Goal: Task Accomplishment & Management: Manage account settings

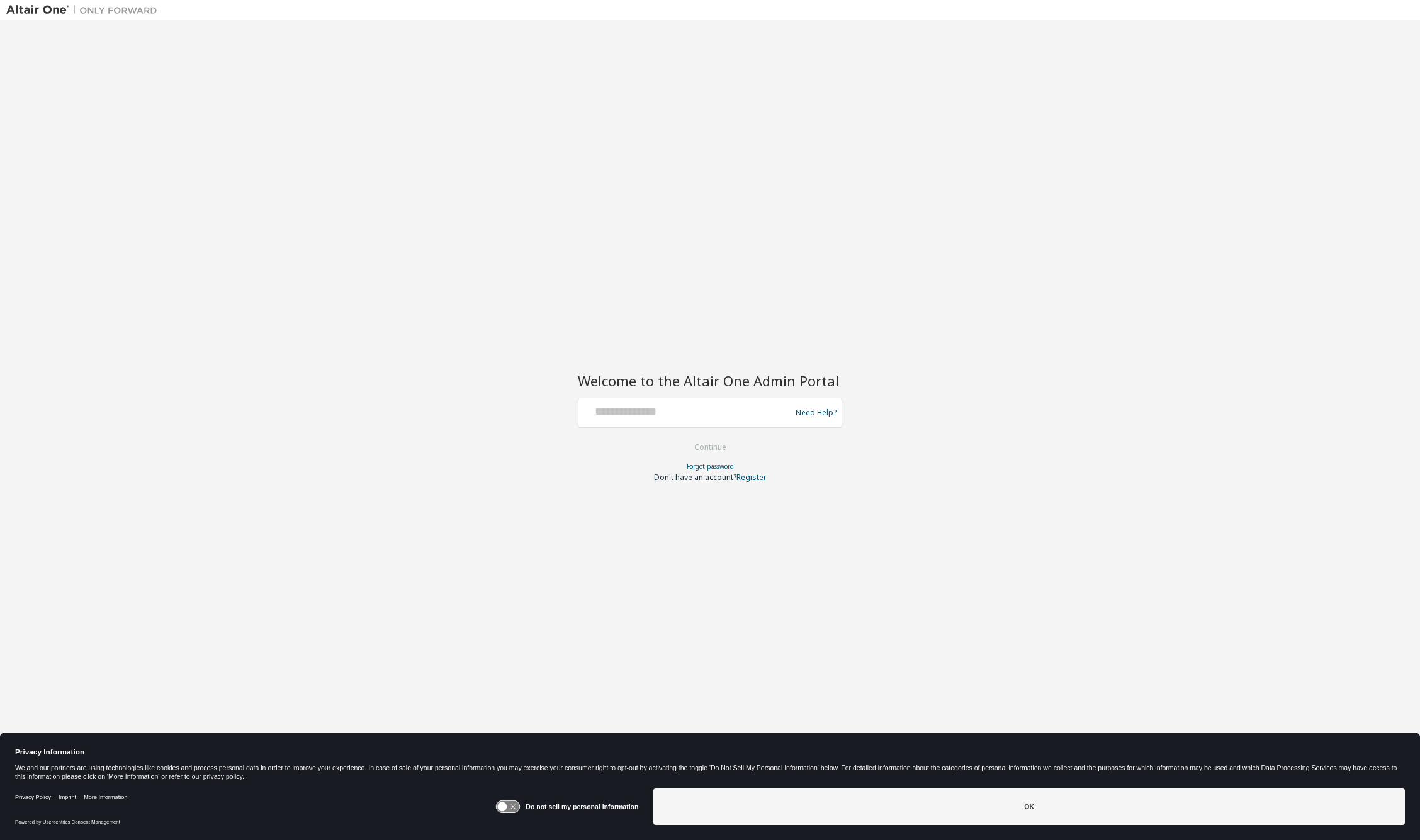
click at [669, 421] on div at bounding box center [687, 412] width 205 height 24
click at [789, 400] on div at bounding box center [789, 400] width 0 height 0
click at [0, 0] on div at bounding box center [0, 0] width 0 height 0
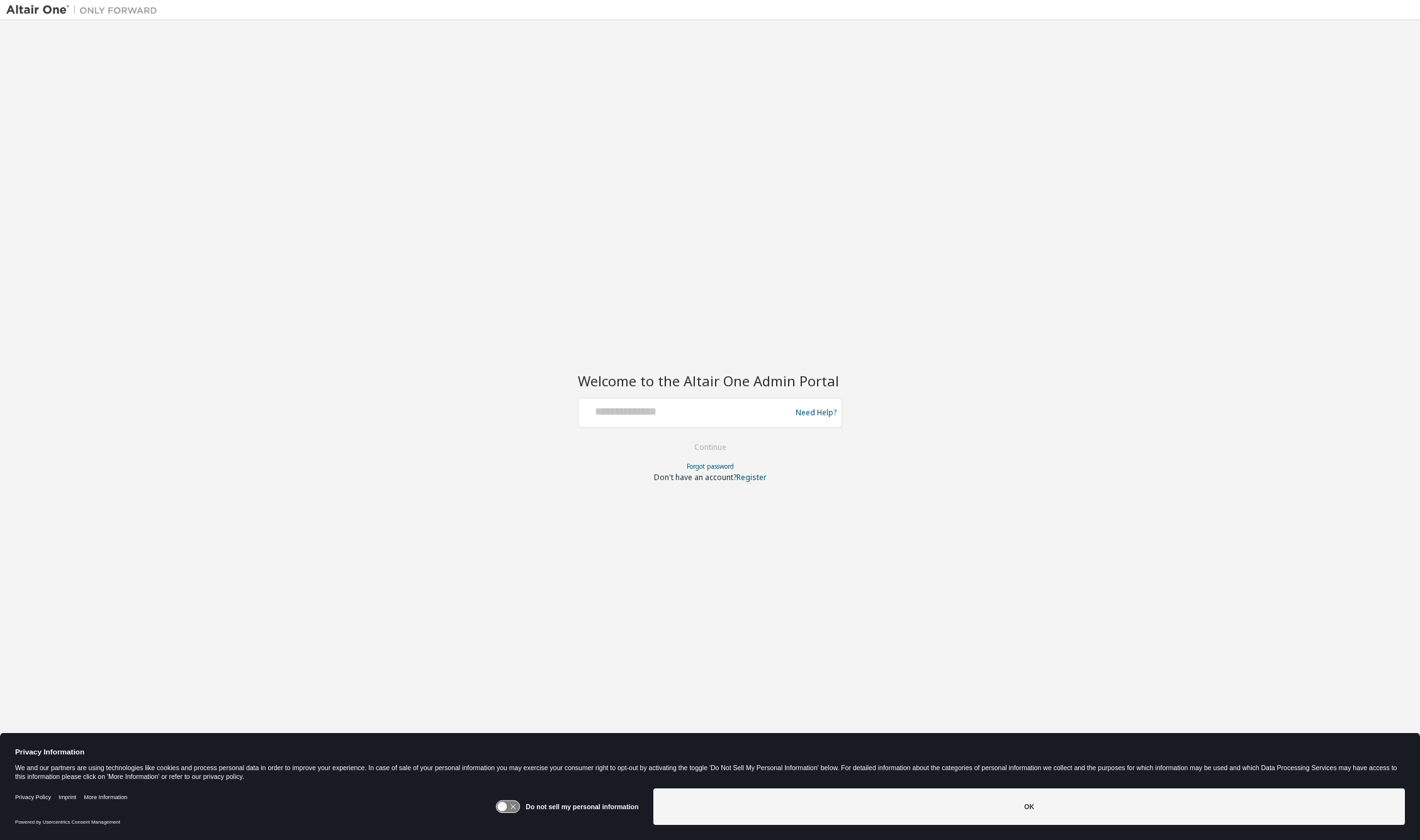
click at [649, 419] on div at bounding box center [687, 412] width 205 height 24
click at [647, 416] on input "text" at bounding box center [687, 409] width 205 height 18
type input "**********"
click at [681, 438] on button "Continue" at bounding box center [710, 447] width 58 height 19
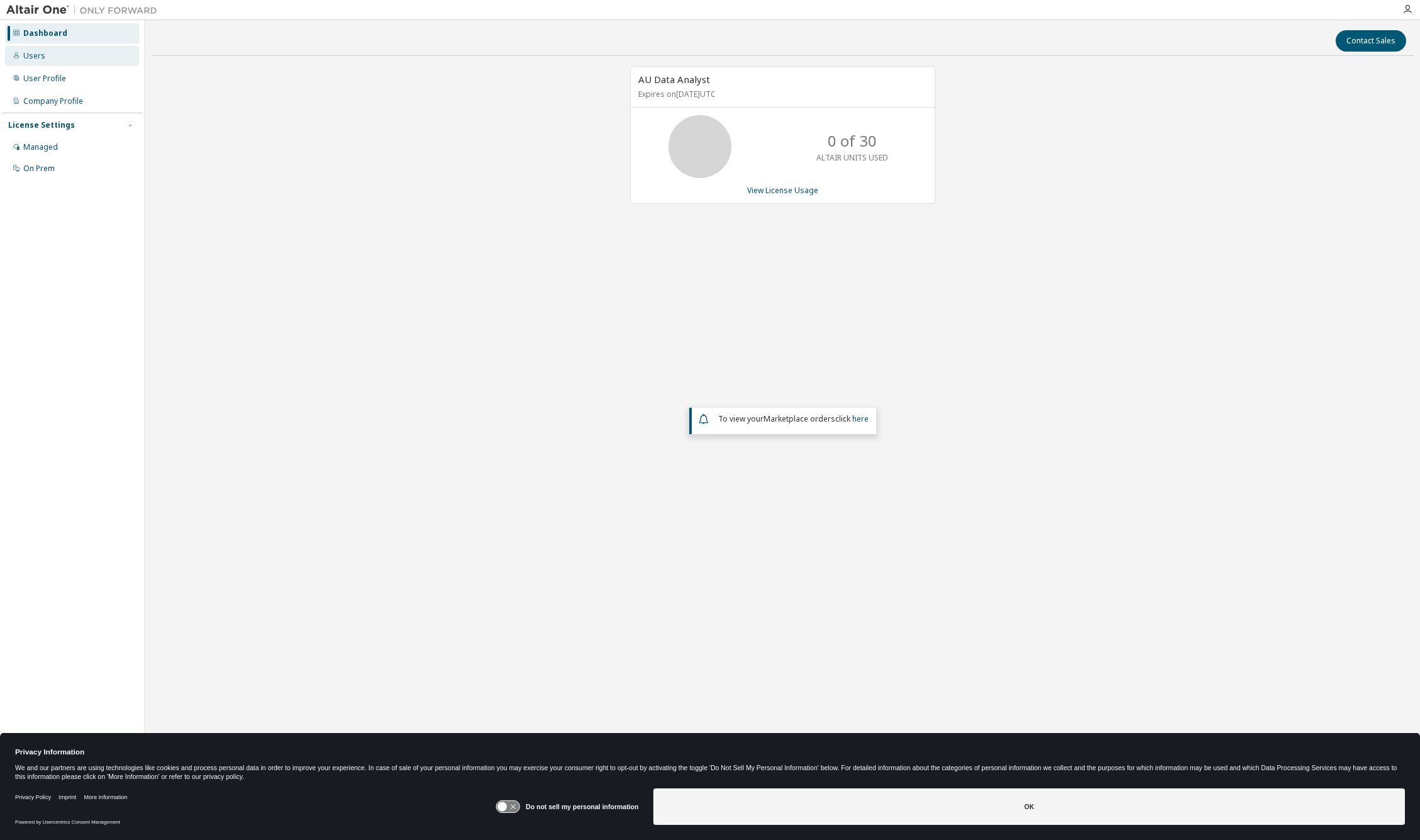
click at [73, 56] on div "Users" at bounding box center [72, 56] width 134 height 20
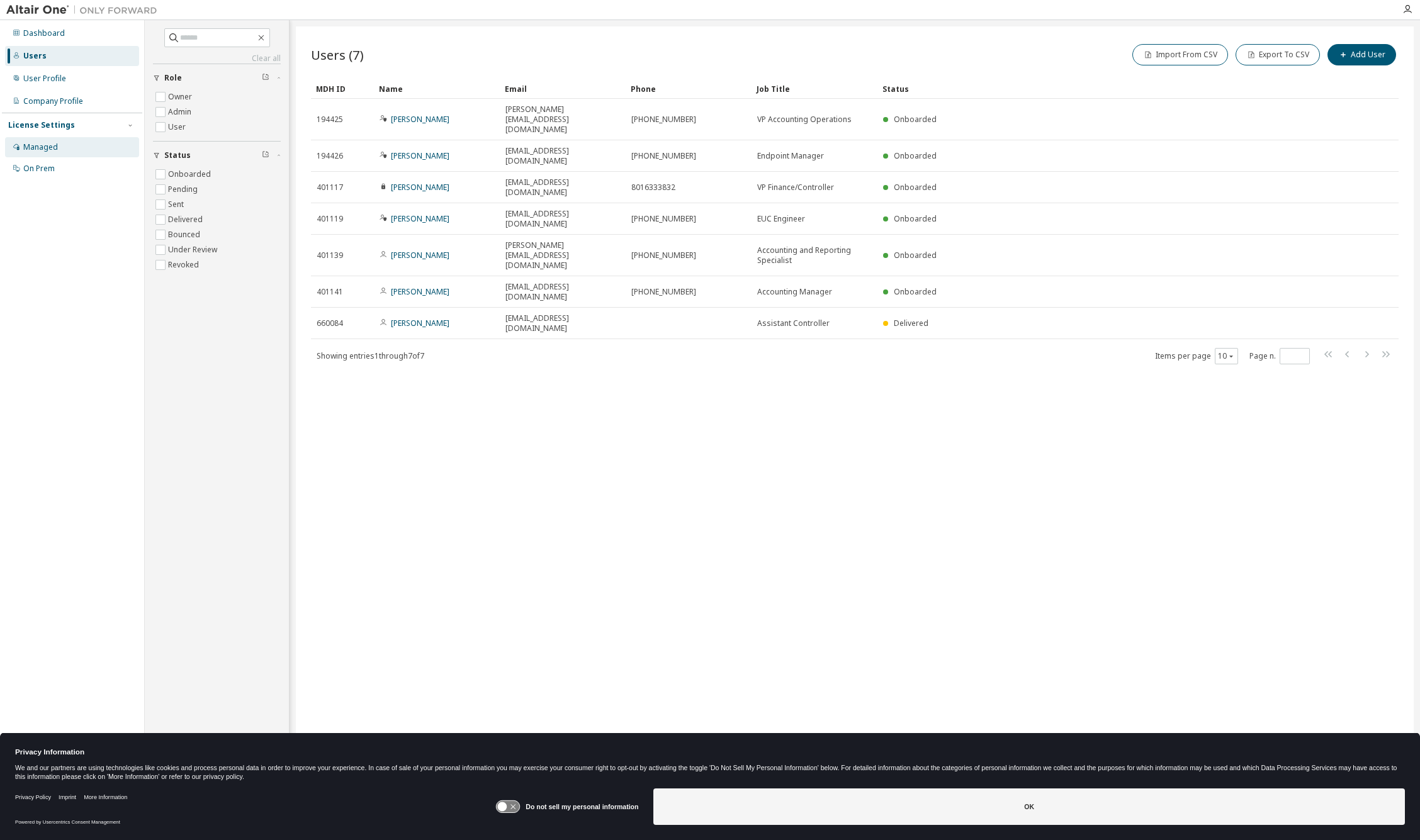
click at [56, 147] on div "Managed" at bounding box center [40, 147] width 34 height 10
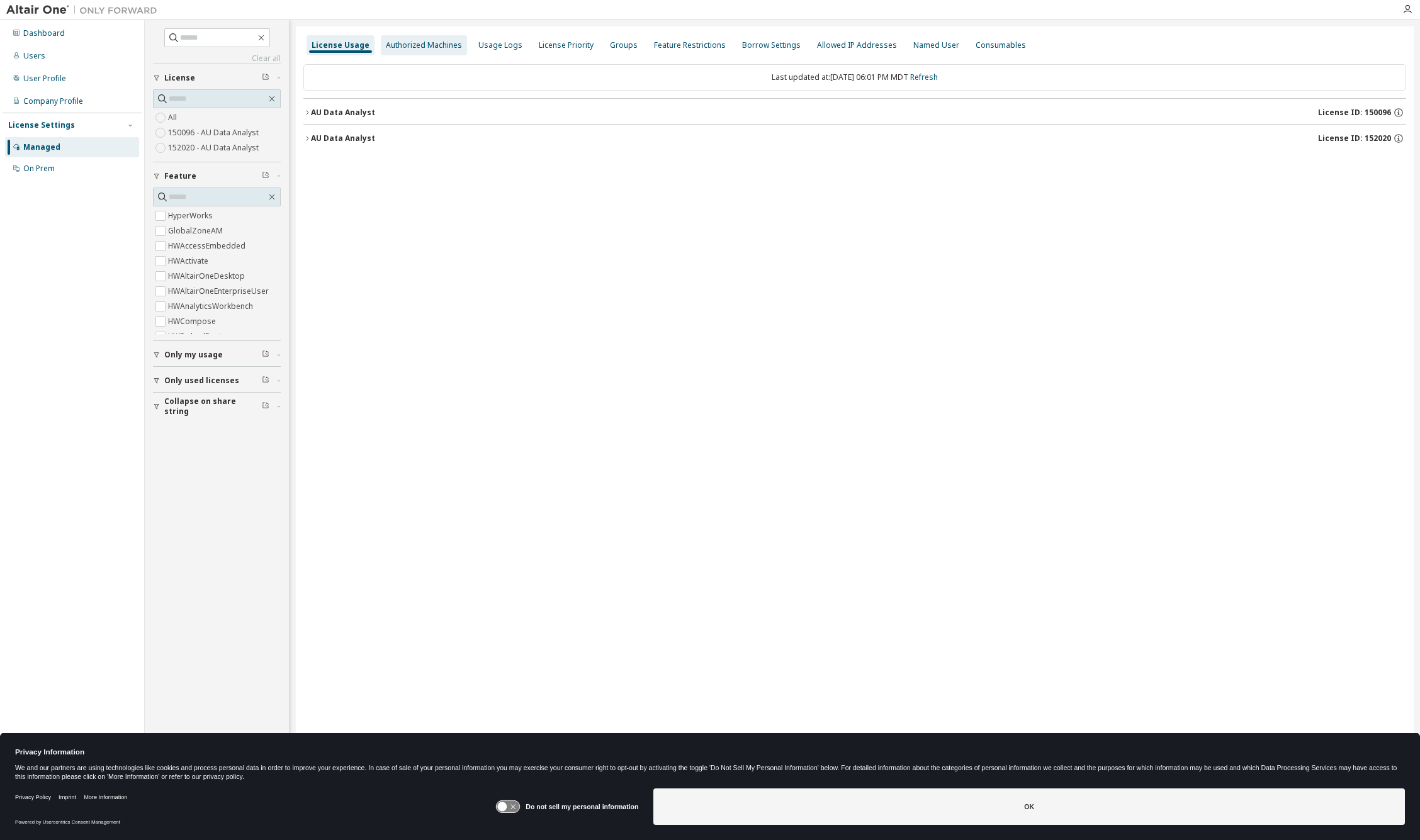
click at [422, 51] on div "Authorized Machines" at bounding box center [424, 45] width 86 height 20
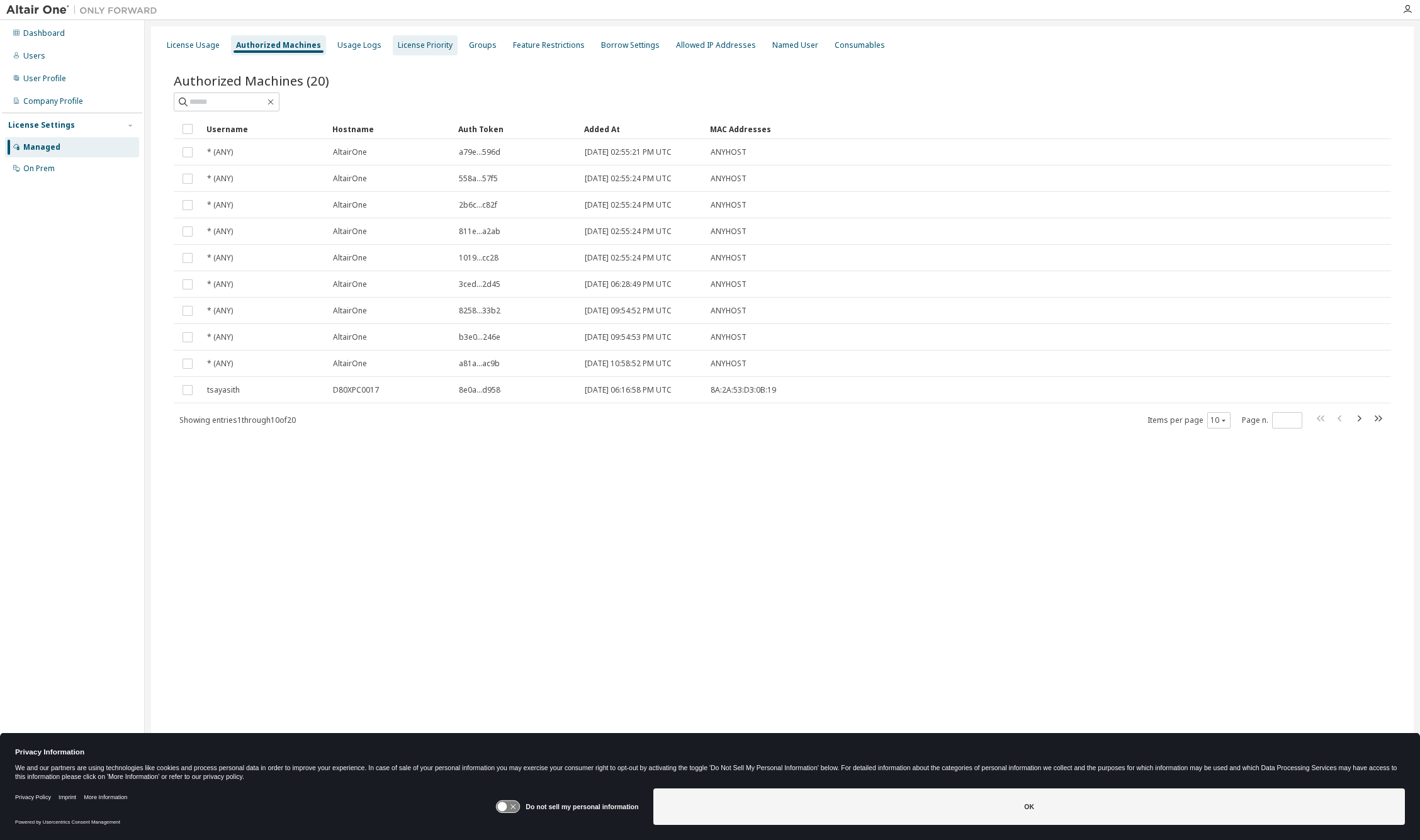
click at [426, 44] on div "License Priority" at bounding box center [424, 45] width 55 height 10
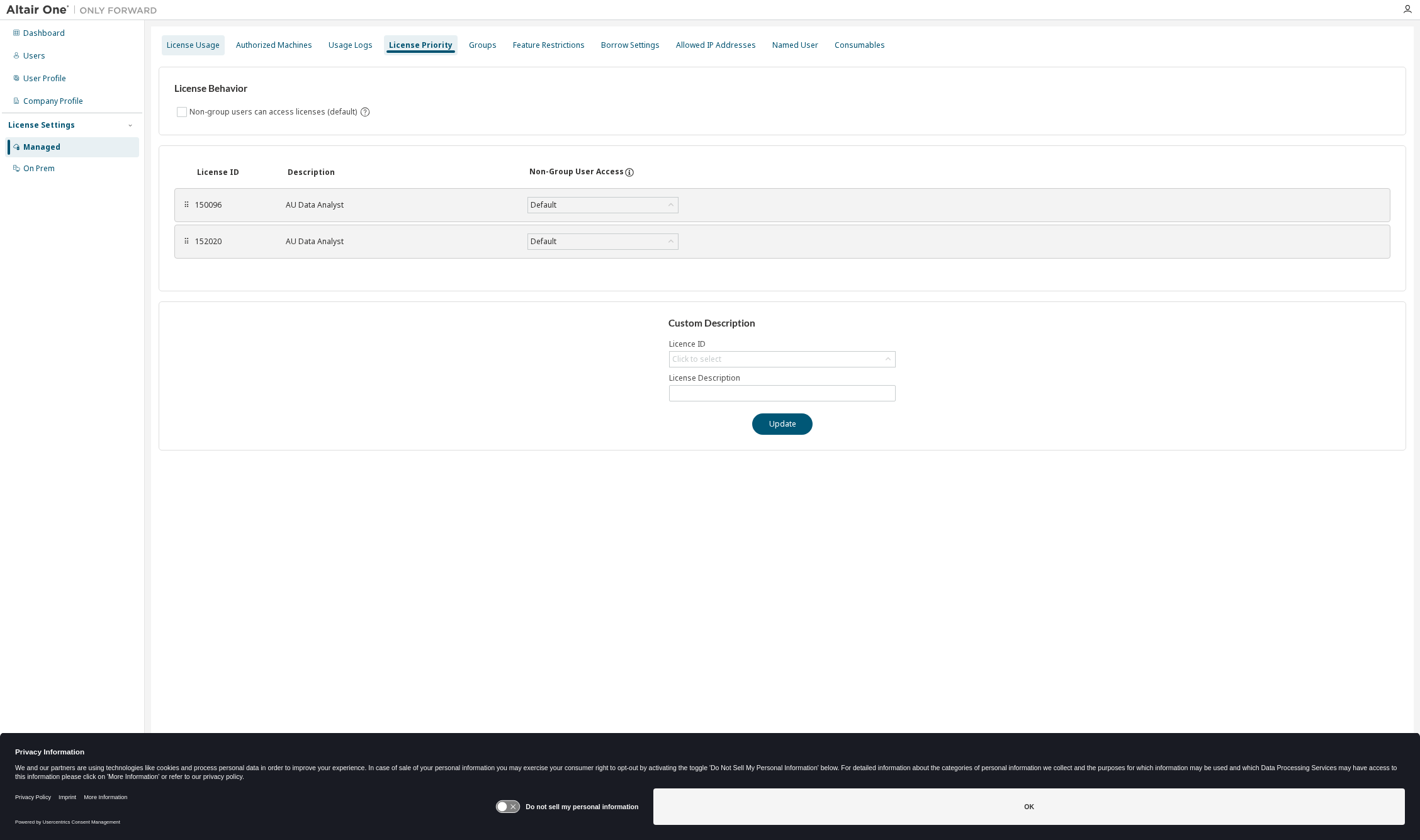
click at [189, 48] on div "License Usage" at bounding box center [193, 45] width 53 height 10
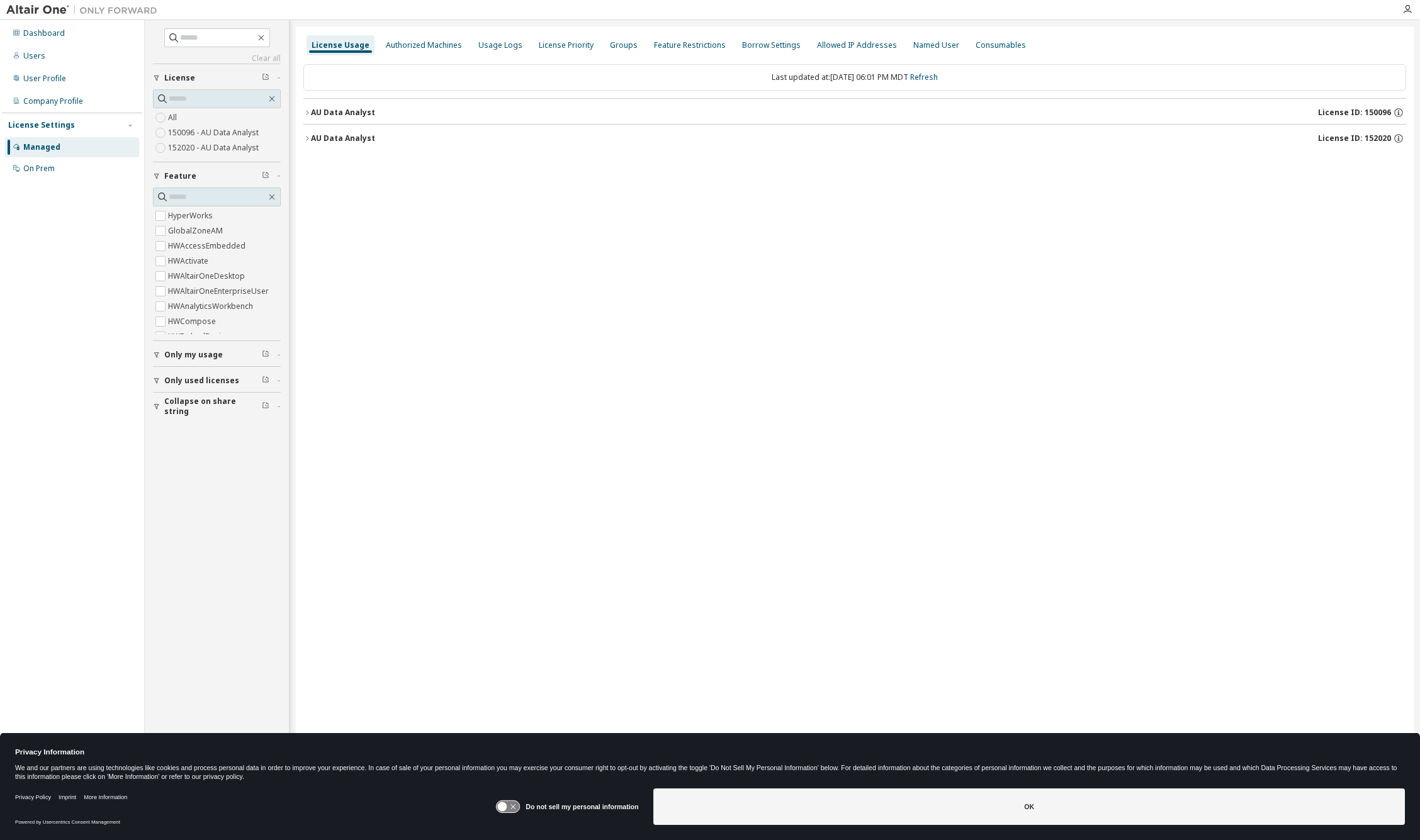
click at [355, 126] on button "AU Data Analyst License ID: 152020" at bounding box center [855, 138] width 1102 height 28
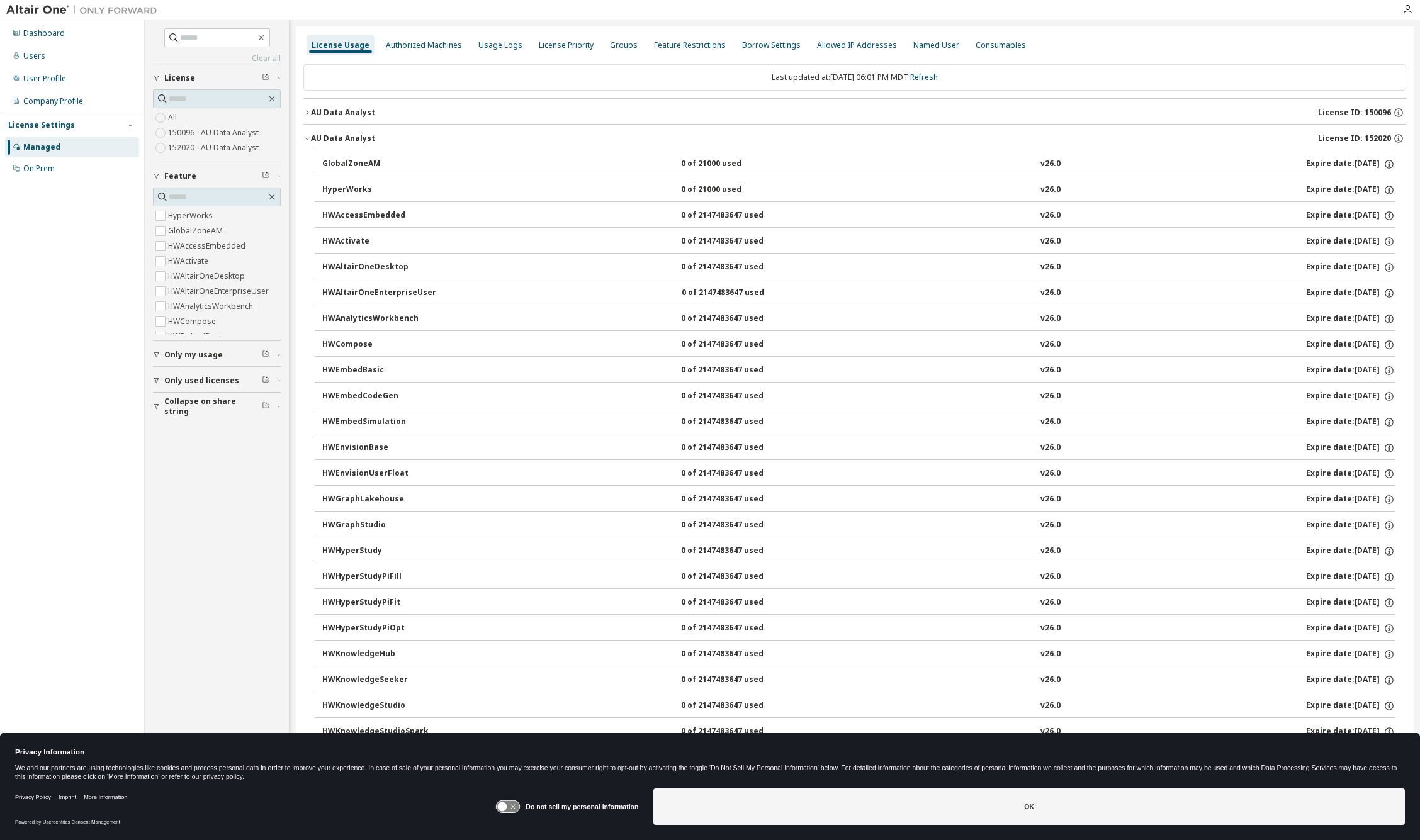
click at [311, 115] on div "AU Data Analyst" at bounding box center [342, 112] width 65 height 10
click at [323, 143] on div "AU Data Analyst" at bounding box center [342, 139] width 65 height 10
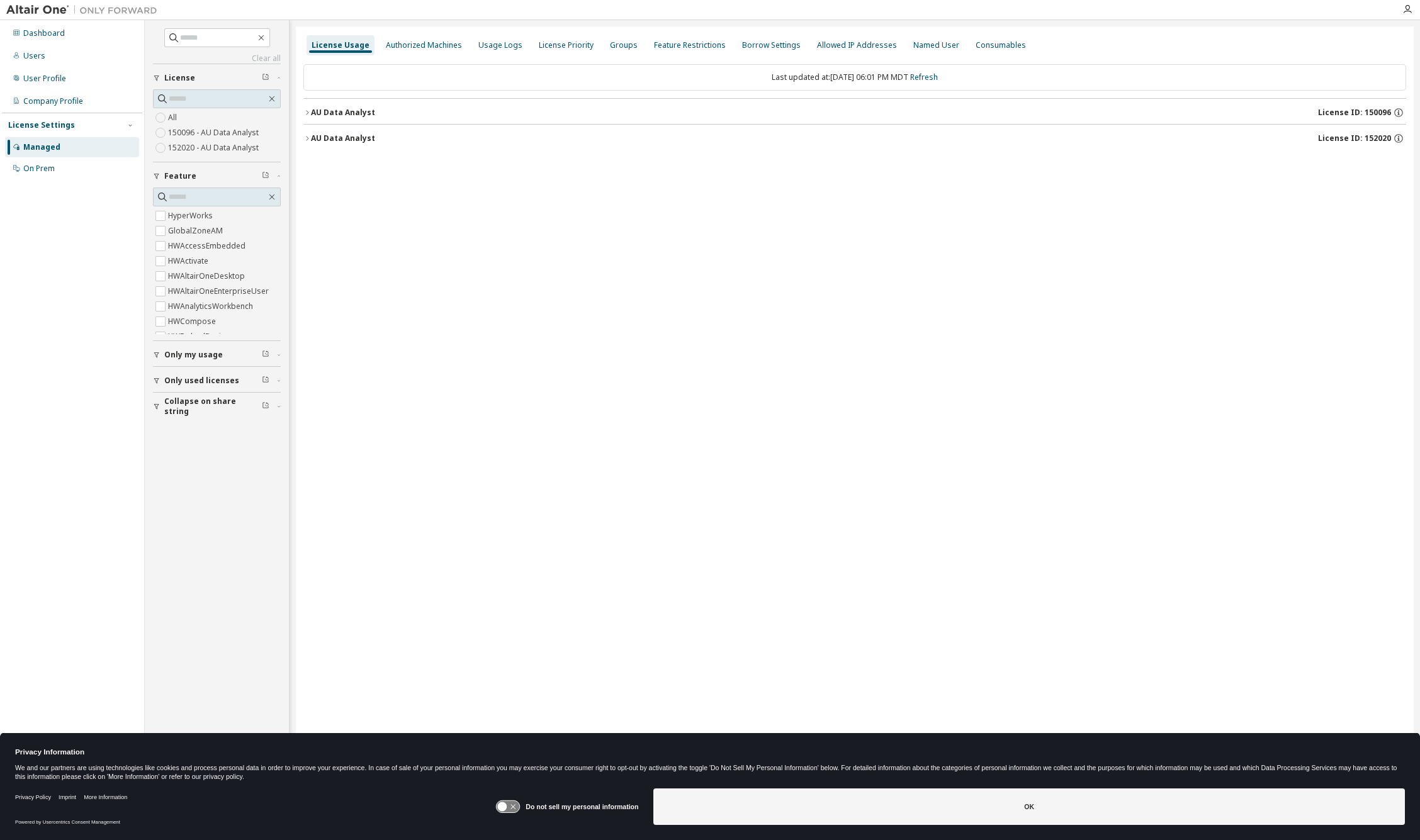
click at [323, 146] on button "AU Data Analyst License ID: 152020" at bounding box center [855, 138] width 1102 height 28
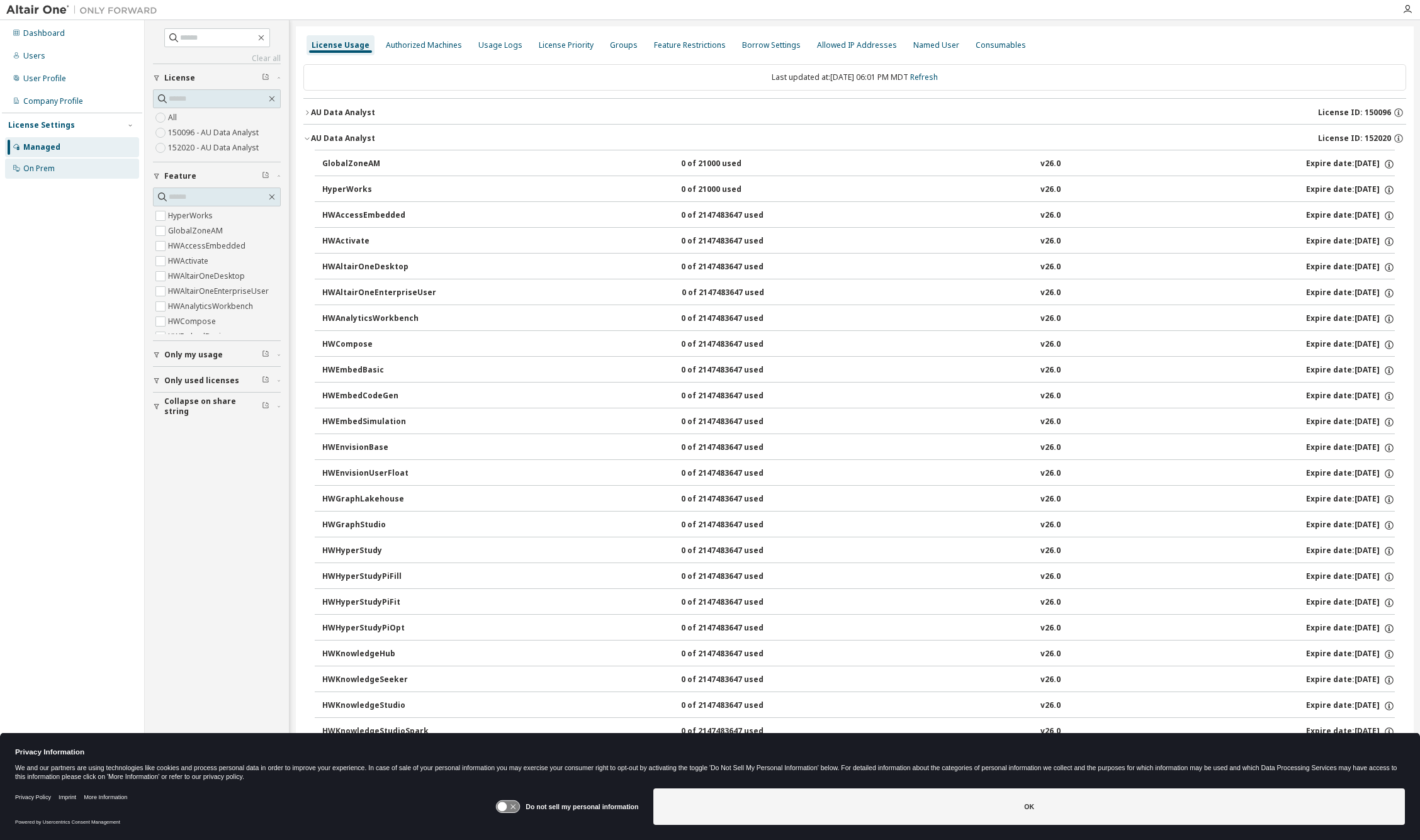
click at [38, 166] on div "On Prem" at bounding box center [39, 168] width 32 height 10
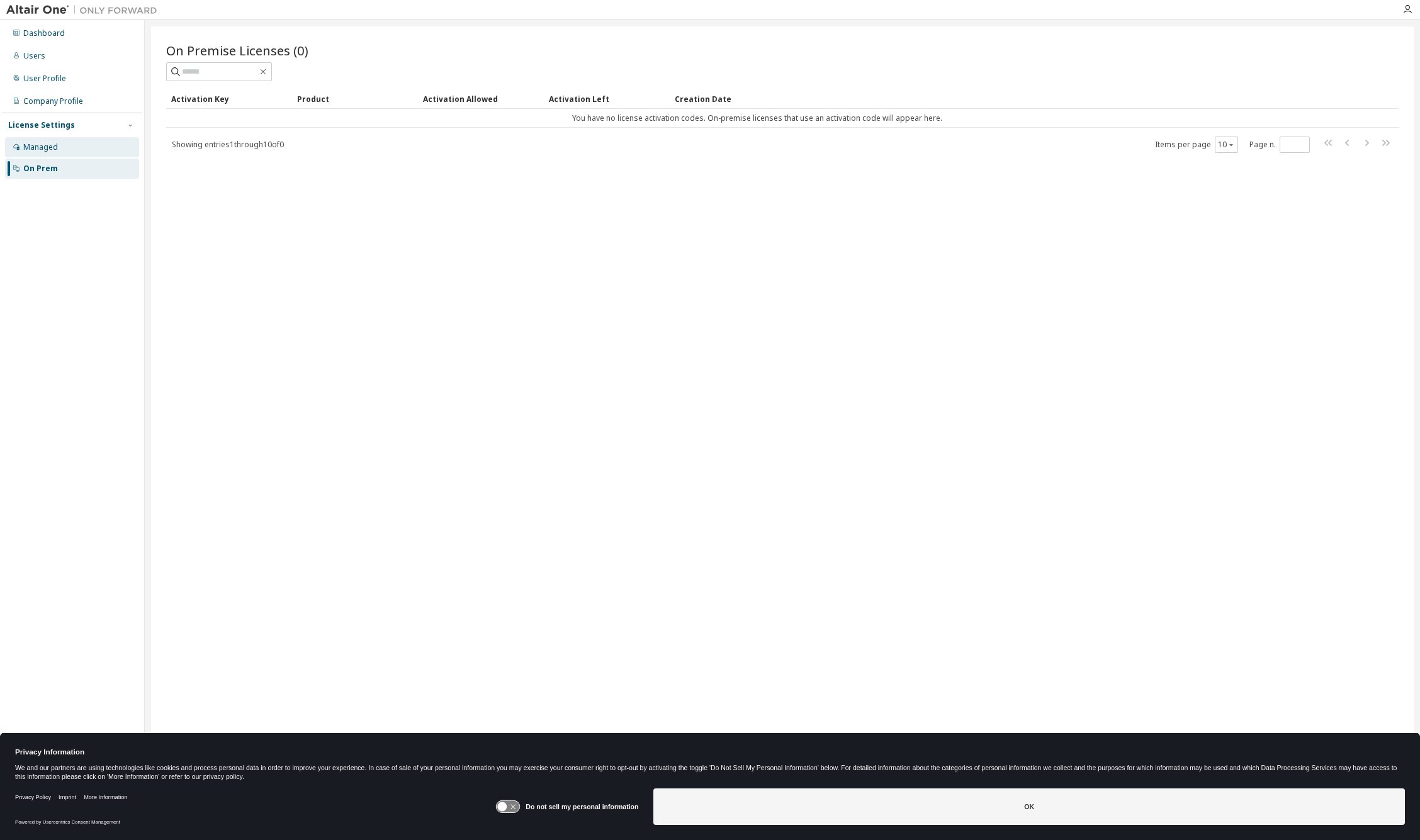
click at [46, 143] on div "Managed" at bounding box center [40, 147] width 34 height 10
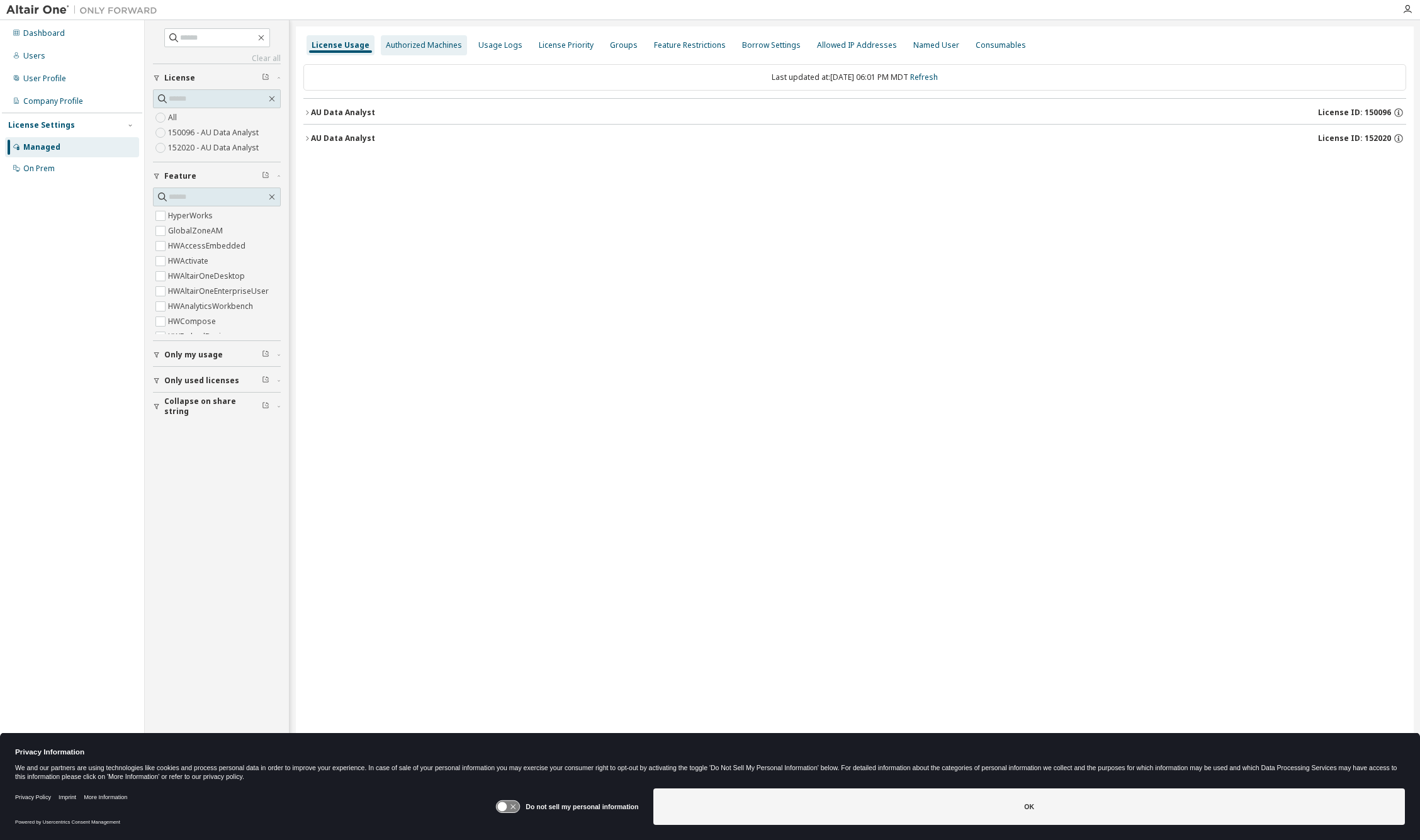
click at [406, 48] on div "Authorized Machines" at bounding box center [424, 45] width 76 height 10
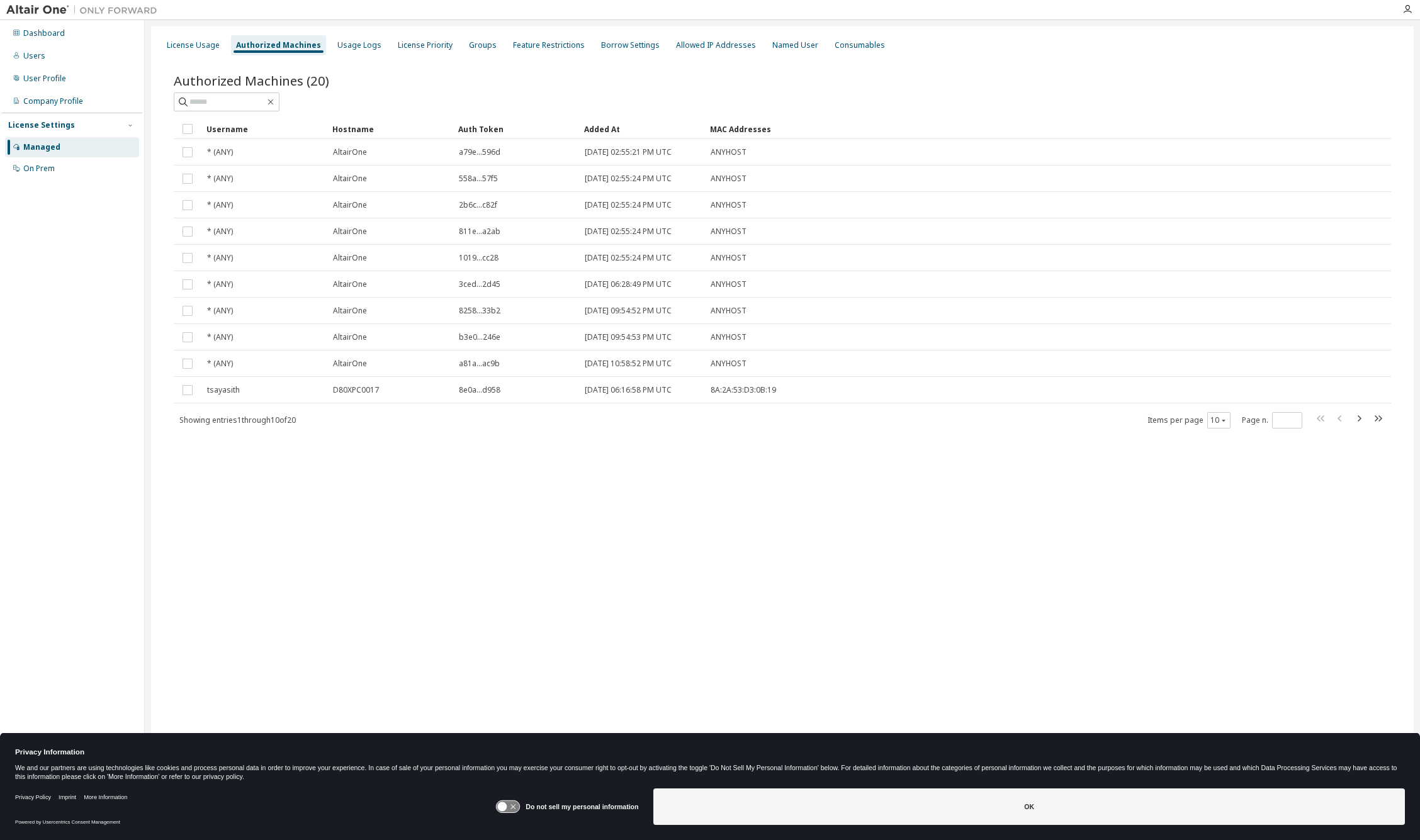
drag, startPoint x: 467, startPoint y: 72, endPoint x: 487, endPoint y: 109, distance: 42.1
click at [487, 109] on div "Authorized Machines (20)" at bounding box center [782, 92] width 1217 height 40
click at [60, 80] on div "User Profile" at bounding box center [45, 78] width 43 height 10
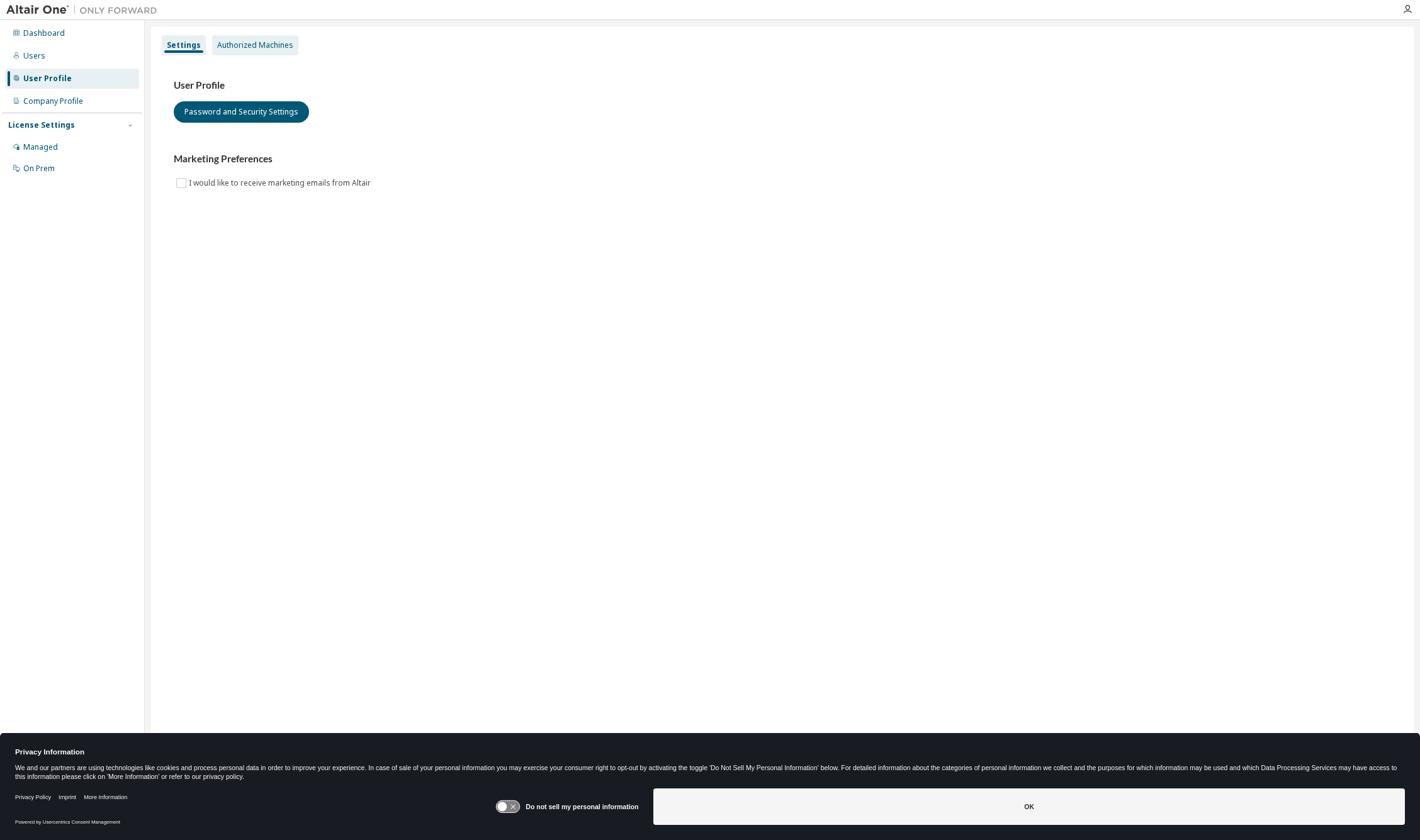
click at [246, 41] on div "Authorized Machines" at bounding box center [256, 45] width 76 height 10
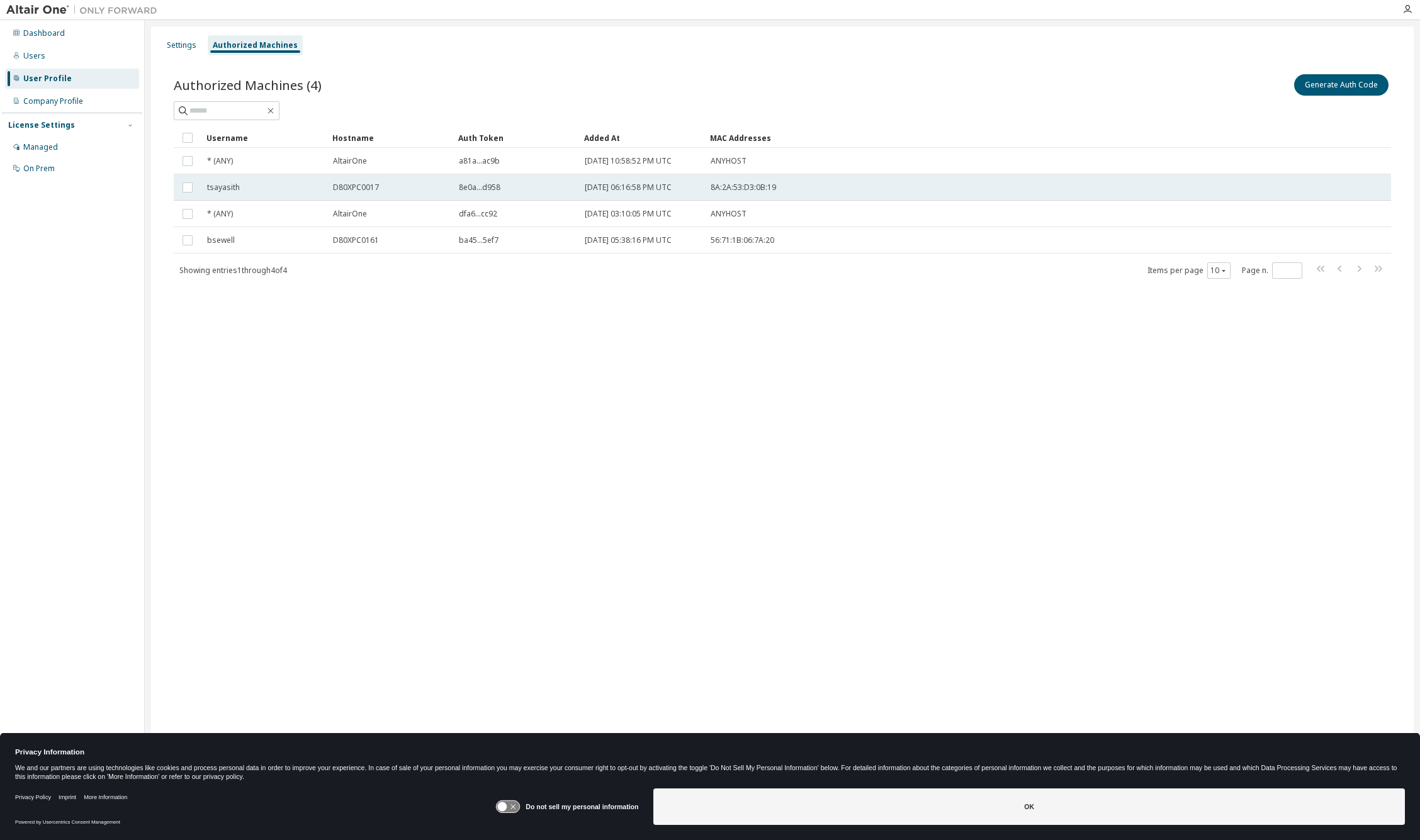
click at [280, 189] on div "tsayasith" at bounding box center [264, 187] width 115 height 10
click at [1233, 85] on button "Generate Auth Code" at bounding box center [1246, 84] width 95 height 21
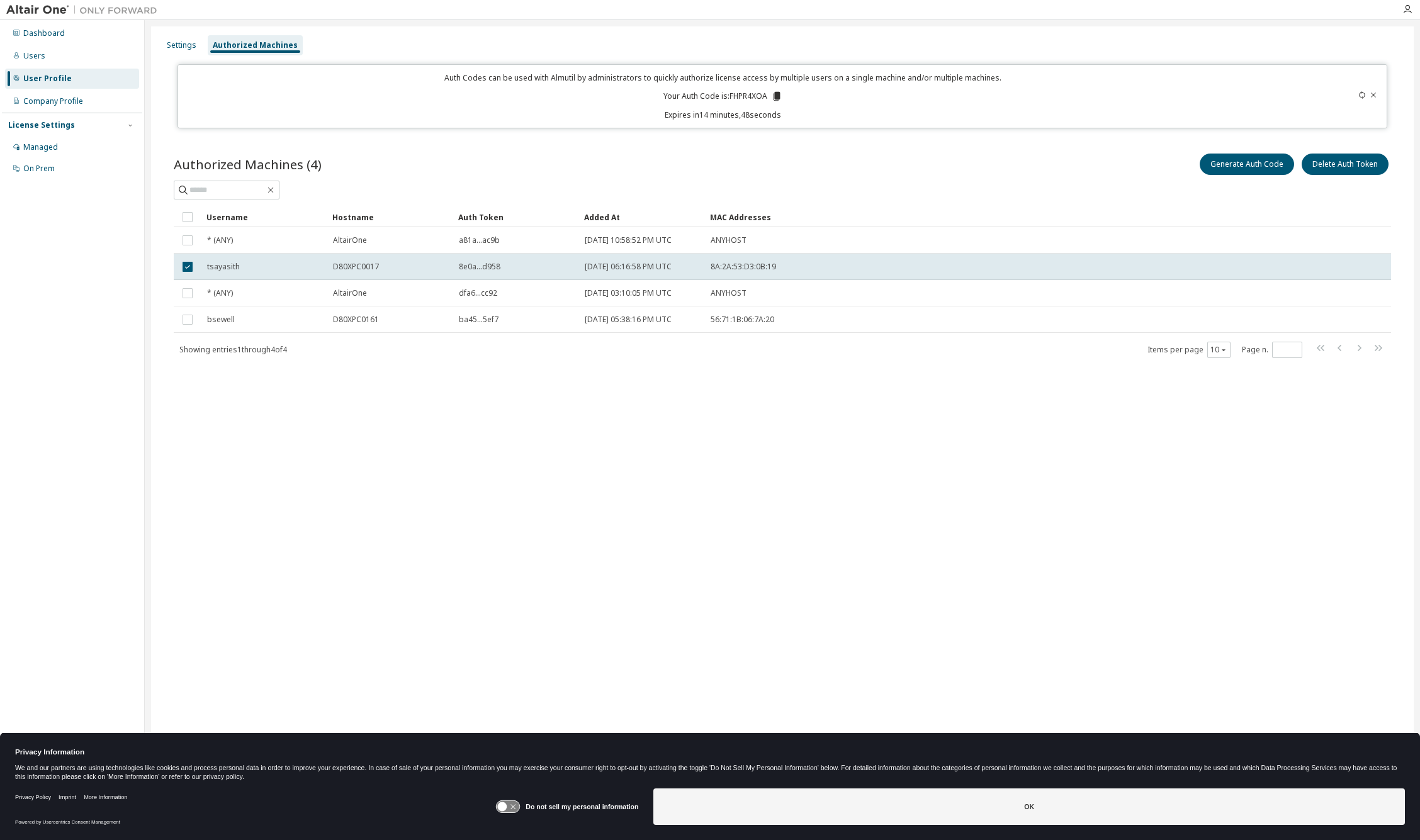
click at [776, 95] on icon at bounding box center [776, 96] width 7 height 9
